Goal: Complete application form: Complete application form

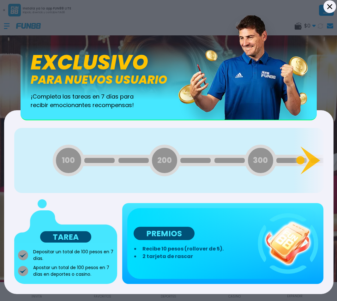
click at [330, 9] on button "Back" at bounding box center [329, 6] width 13 height 13
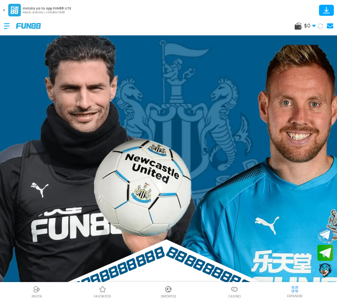
click at [3, 10] on icon at bounding box center [4, 10] width 2 height 2
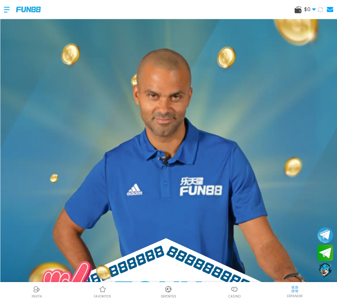
click at [7, 9] on div at bounding box center [10, 9] width 12 height 19
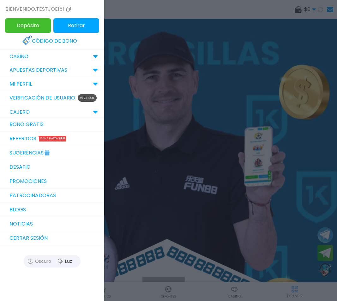
click at [87, 100] on p "Verifique" at bounding box center [87, 98] width 19 height 8
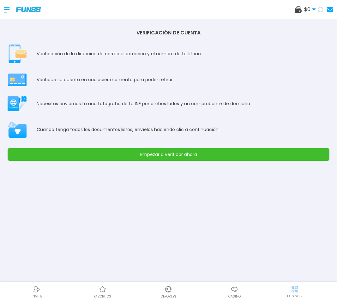
click at [189, 155] on button "Empezar a verificar ahora" at bounding box center [169, 154] width 322 height 13
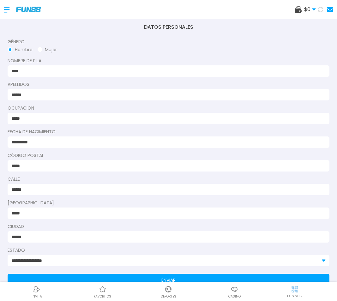
scroll to position [34, 0]
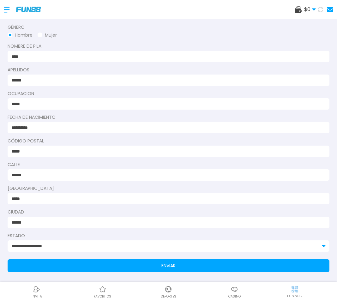
click at [183, 266] on button "ENVIAR" at bounding box center [169, 266] width 322 height 13
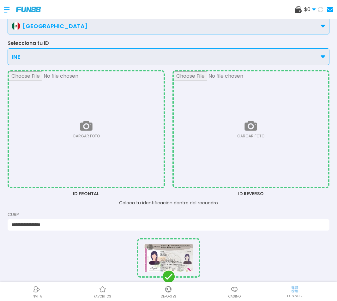
scroll to position [0, 0]
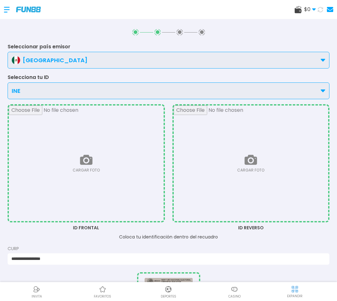
click at [102, 163] on input "file" at bounding box center [86, 164] width 155 height 116
type input "**********"
click at [237, 152] on input "file" at bounding box center [251, 164] width 155 height 116
type input "**********"
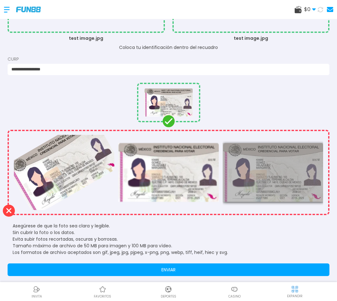
scroll to position [194, 0]
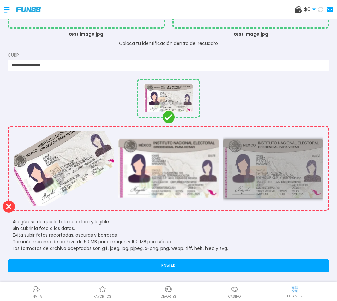
click at [244, 265] on button "ENVIAR" at bounding box center [169, 266] width 322 height 13
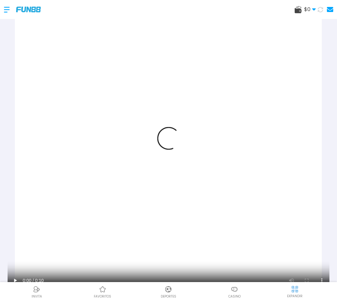
scroll to position [0, 0]
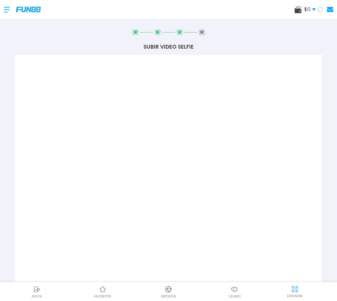
click at [159, 31] on icon at bounding box center [158, 32] width 6 height 6
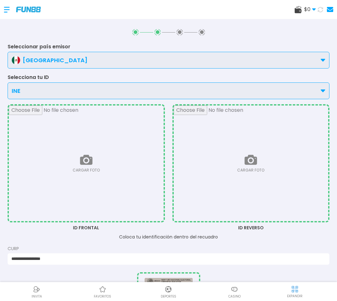
click at [104, 166] on input "file" at bounding box center [86, 164] width 155 height 116
type input "**********"
click at [265, 186] on input "file" at bounding box center [251, 164] width 155 height 116
type input "**********"
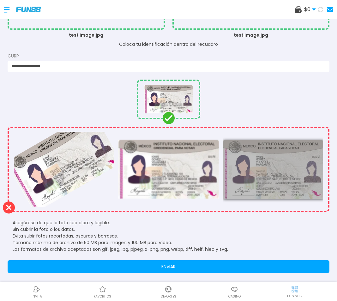
scroll to position [194, 0]
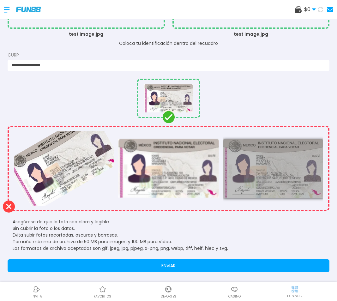
click at [202, 266] on button "ENVIAR" at bounding box center [169, 266] width 322 height 13
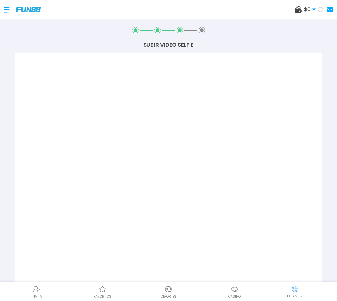
scroll to position [0, 0]
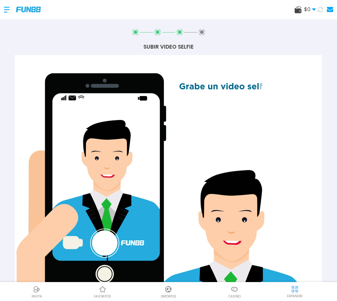
click at [159, 32] on use at bounding box center [158, 32] width 6 height 6
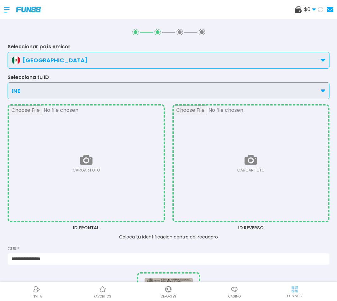
click at [115, 163] on input "file" at bounding box center [86, 164] width 155 height 116
click at [116, 162] on input "file" at bounding box center [86, 164] width 155 height 116
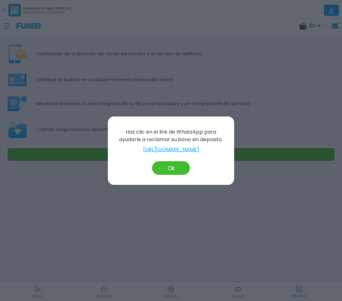
click at [168, 168] on button "Ok" at bounding box center [171, 168] width 38 height 14
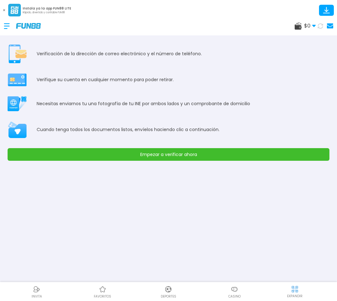
click at [233, 156] on button "Empezar a verificar ahora" at bounding box center [169, 154] width 322 height 13
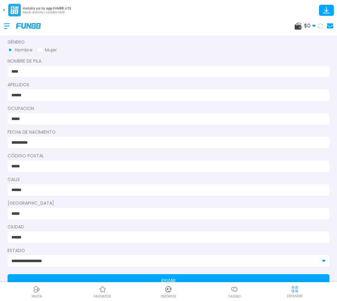
scroll to position [34, 0]
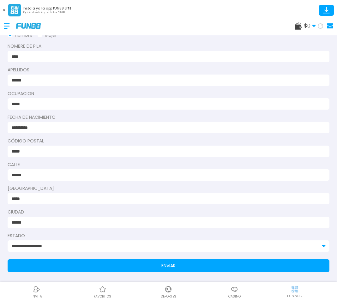
click at [188, 267] on button "ENVIAR" at bounding box center [169, 266] width 322 height 13
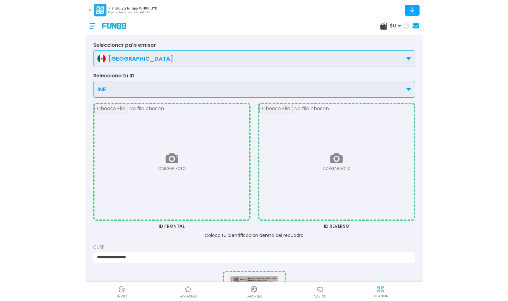
scroll to position [0, 0]
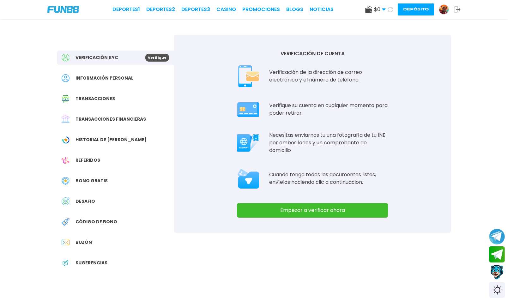
click at [342, 210] on button "Empezar a verificar ahora" at bounding box center [312, 210] width 151 height 15
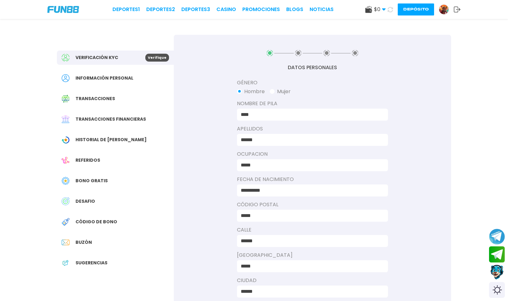
scroll to position [126, 0]
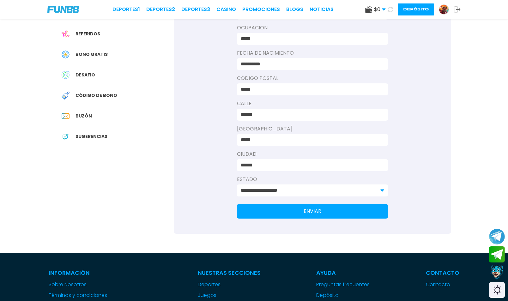
click at [342, 206] on button "ENVIAR" at bounding box center [312, 211] width 151 height 15
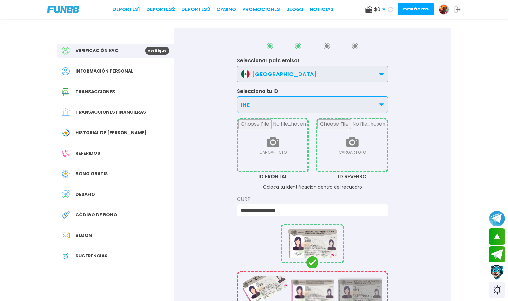
scroll to position [0, 0]
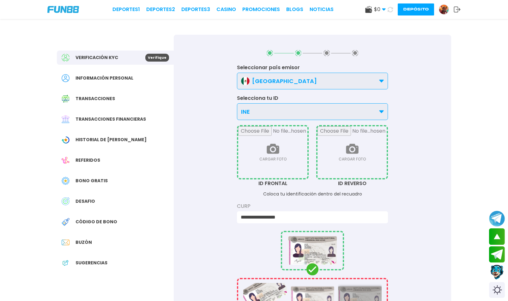
click at [283, 155] on input "file" at bounding box center [272, 152] width 69 height 52
type input "**********"
click at [342, 147] on input "file" at bounding box center [352, 152] width 69 height 52
type input "**********"
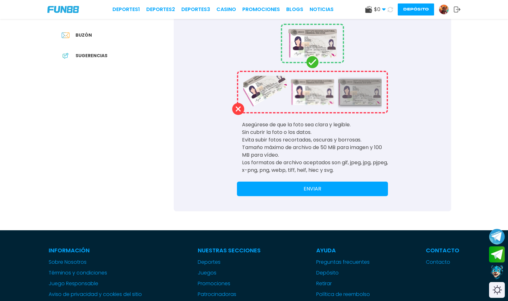
scroll to position [221, 0]
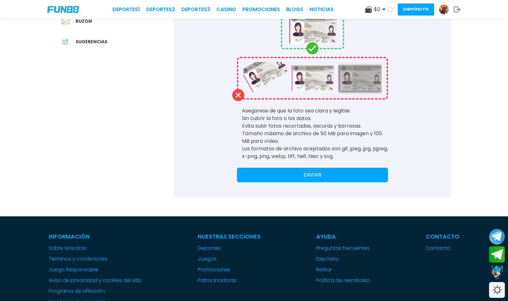
click at [342, 174] on button "ENVIAR" at bounding box center [312, 175] width 151 height 15
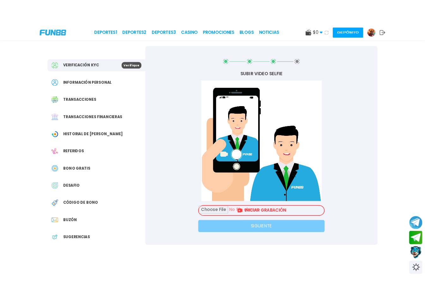
scroll to position [0, 0]
